Goal: Task Accomplishment & Management: Manage account settings

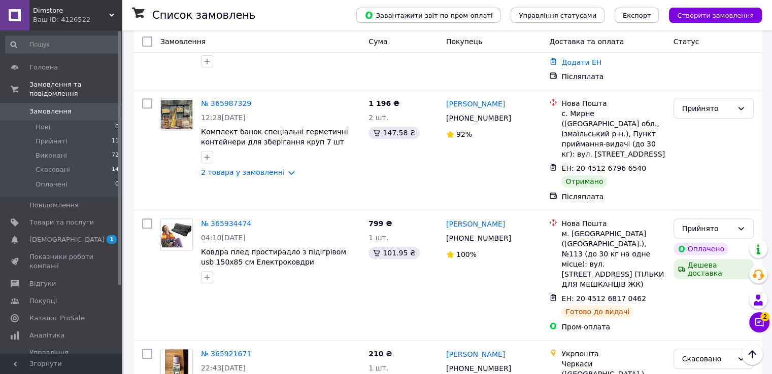
scroll to position [406, 0]
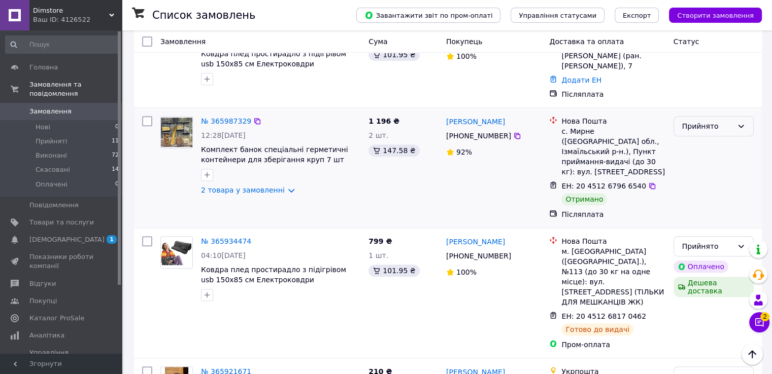
click at [730, 121] on div "Прийнято" at bounding box center [707, 126] width 51 height 11
click at [725, 114] on li "Виконано" at bounding box center [712, 120] width 79 height 18
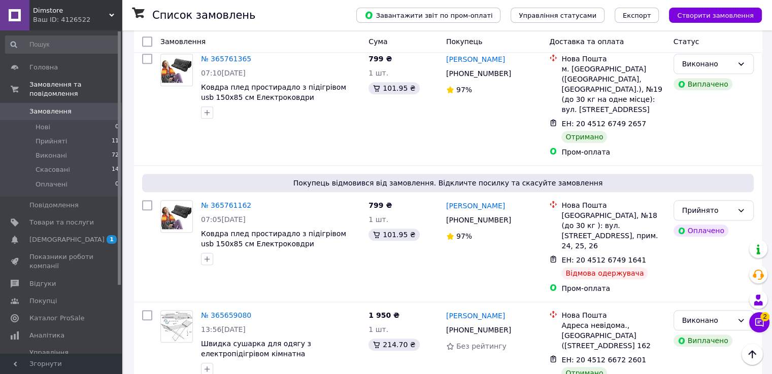
scroll to position [1015, 0]
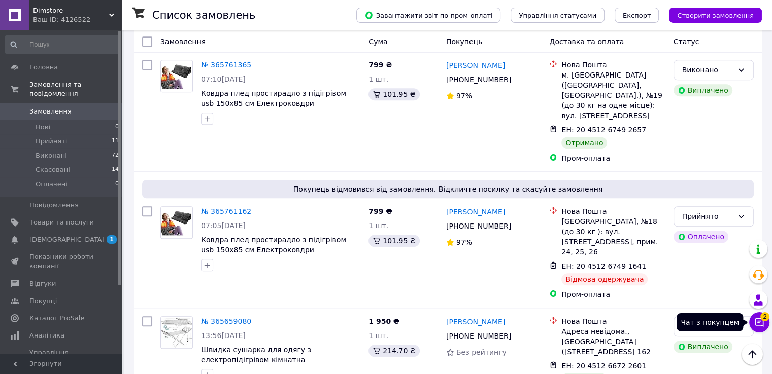
click at [763, 323] on icon at bounding box center [759, 323] width 10 height 10
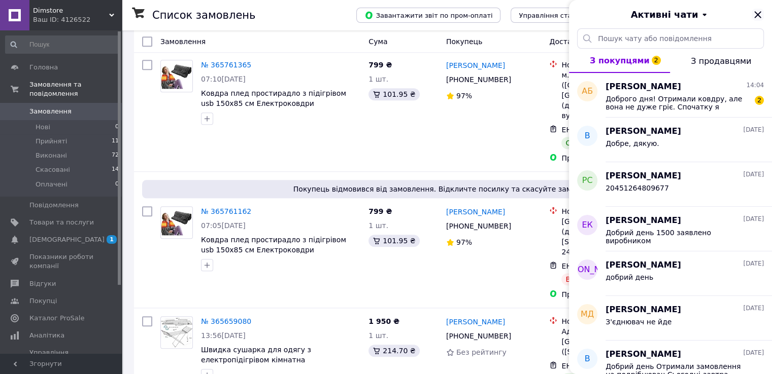
click at [755, 12] on icon "Закрити" at bounding box center [757, 15] width 12 height 12
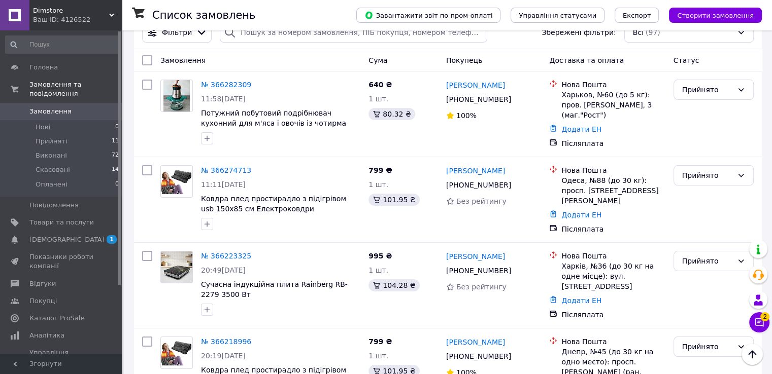
scroll to position [0, 0]
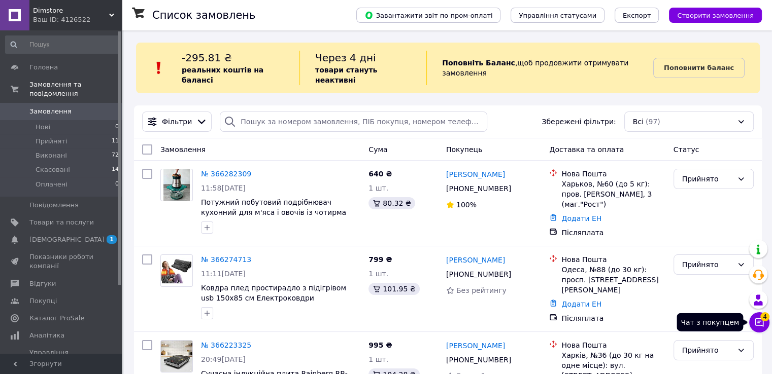
click at [757, 322] on icon at bounding box center [759, 323] width 10 height 10
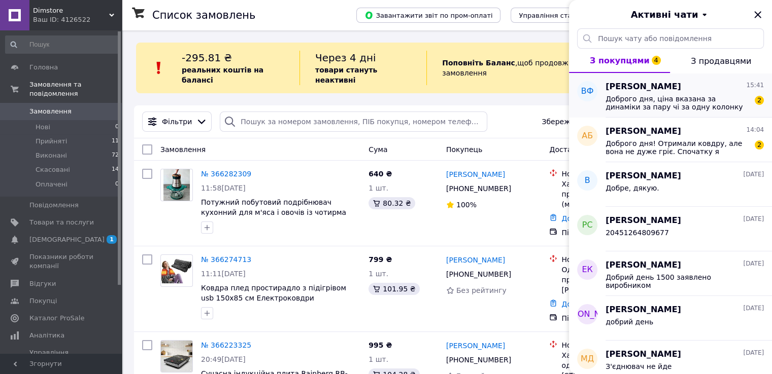
click at [710, 95] on span "Доброго дня, ціна вказана за динаміки за пару чі за одну колонку 660 гривень" at bounding box center [677, 103] width 144 height 16
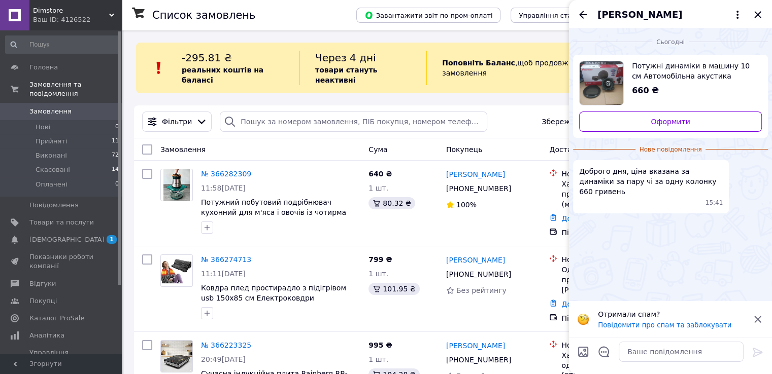
click at [678, 73] on span "Потужні динаміки в машину 10 см Автомобільна акустика Колонки в машину 3 смуги" at bounding box center [693, 71] width 122 height 20
click at [670, 350] on textarea at bounding box center [680, 352] width 125 height 20
type textarea "добрий день"
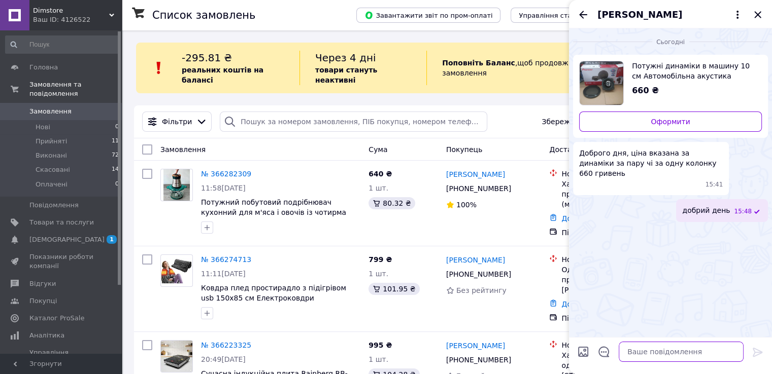
type textarea "п"
type textarea "за пару"
click at [758, 12] on icon "Закрити" at bounding box center [757, 15] width 12 height 12
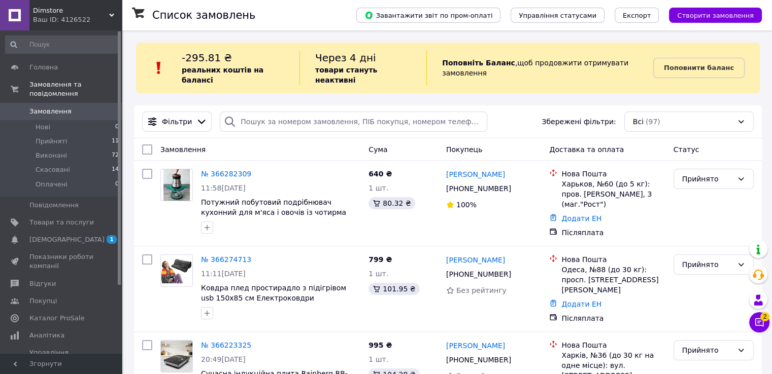
click at [81, 107] on span "Замовлення" at bounding box center [61, 111] width 64 height 9
click at [79, 218] on span "Товари та послуги" at bounding box center [61, 222] width 64 height 9
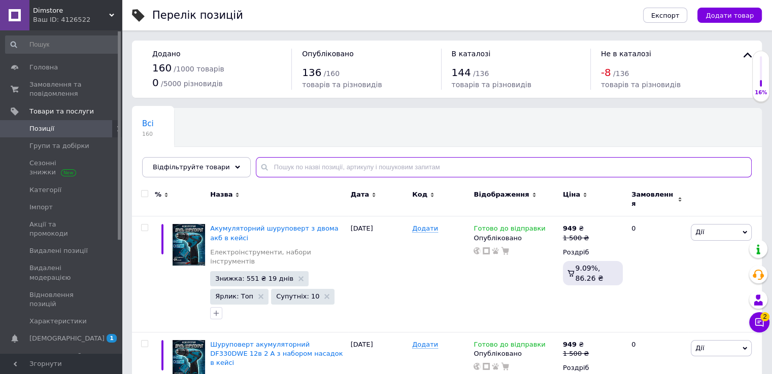
click at [268, 164] on input "text" at bounding box center [504, 167] width 496 height 20
paste input "Rainberg"
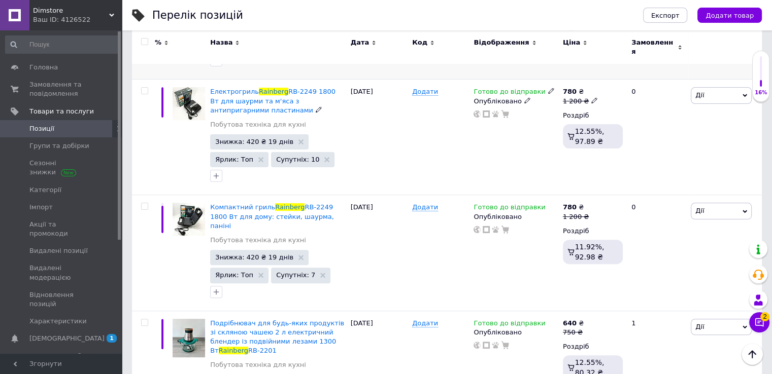
scroll to position [406, 0]
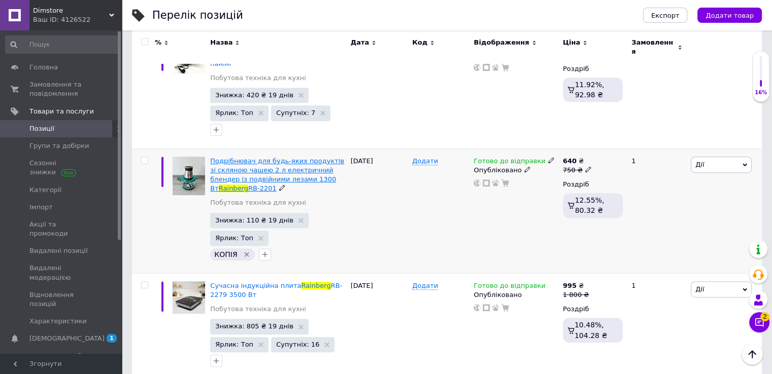
type input "Rainberg"
click at [273, 157] on span "Подрібнювач для будь-яких продуктів зі скляною чашею 2 л електричний блендер із…" at bounding box center [277, 175] width 134 height 36
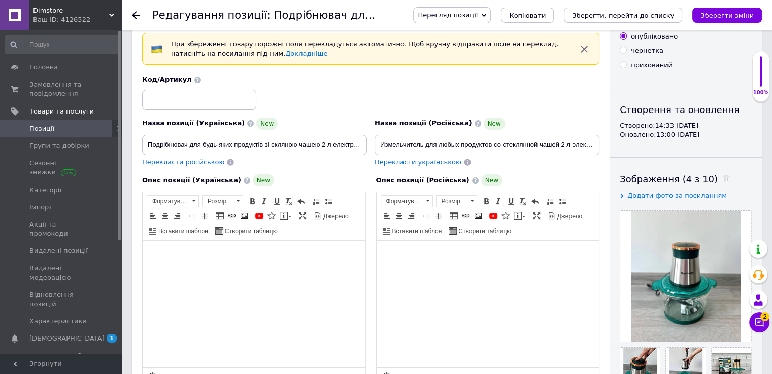
scroll to position [101, 0]
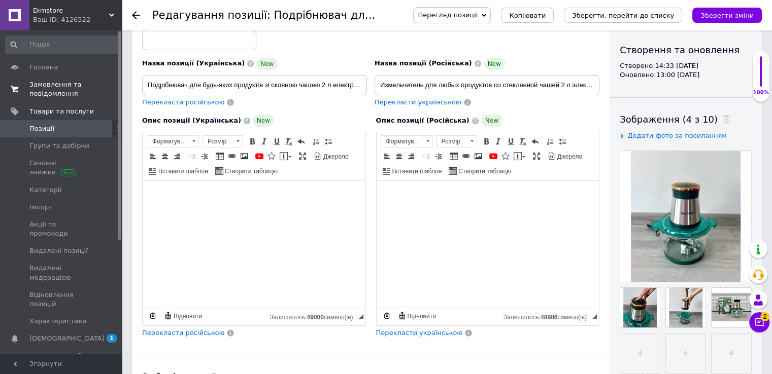
click at [55, 91] on span "Замовлення та повідомлення" at bounding box center [61, 89] width 64 height 18
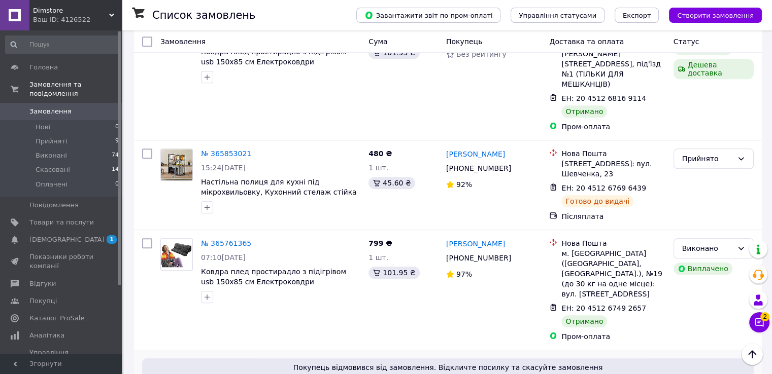
scroll to position [862, 0]
